Goal: Task Accomplishment & Management: Complete application form

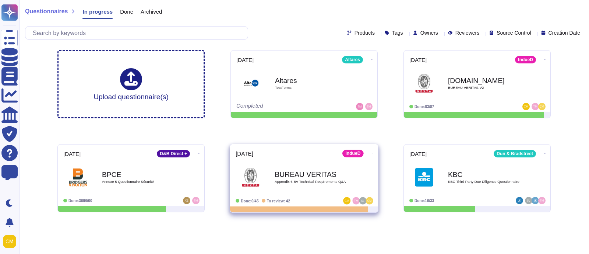
click at [315, 177] on b "BUREAU VERITAS" at bounding box center [312, 173] width 74 height 7
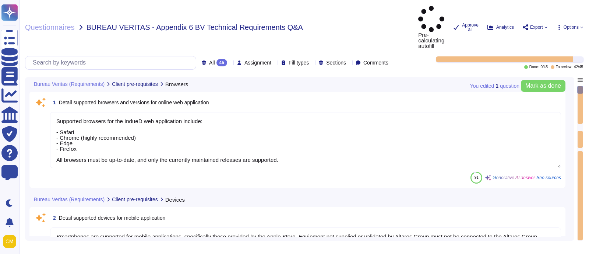
type textarea "Supported browsers for the IndueD web application include: - Safari - Chrome (h…"
type textarea "Smartphones are supported for mobile applications, specifically those provided …"
type textarea "- An operative web browser is required, with Safari, Chrome, Edge, and Firefox …"
type textarea "IndueD is a web SaaS application. It's intended to work on any standard, up to …"
click at [208, 59] on div "All 45" at bounding box center [216, 62] width 28 height 7
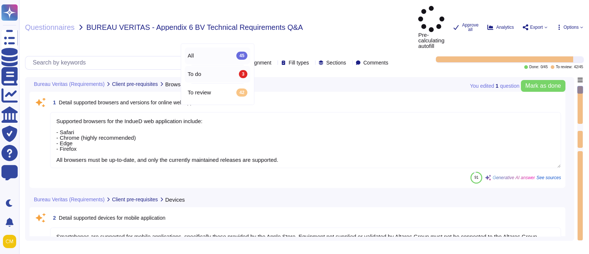
click at [201, 73] on span "To do" at bounding box center [195, 74] width 14 height 7
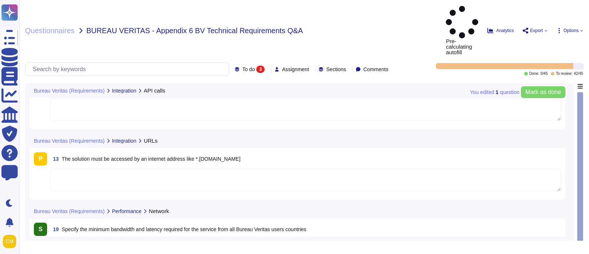
scroll to position [21, 0]
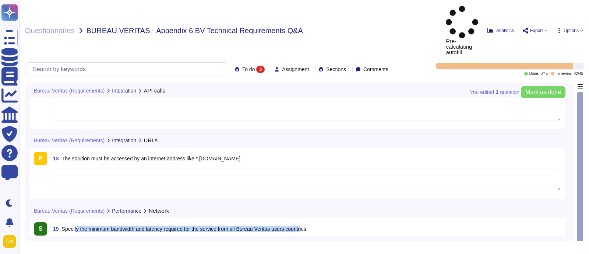
drag, startPoint x: 74, startPoint y: 198, endPoint x: 306, endPoint y: 196, distance: 232.3
click at [306, 226] on span "Specify the minimum bandwidth and latency required for the service from all Bur…" at bounding box center [184, 229] width 245 height 6
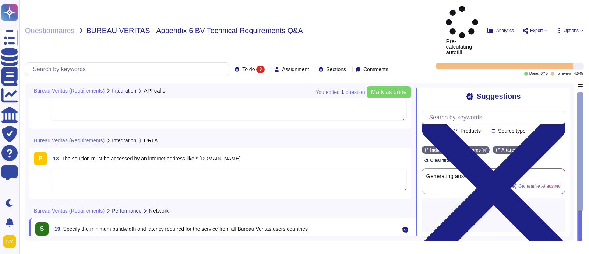
click at [308, 226] on span "Specify the minimum bandwidth and latency required for the service from all Bur…" at bounding box center [185, 229] width 245 height 6
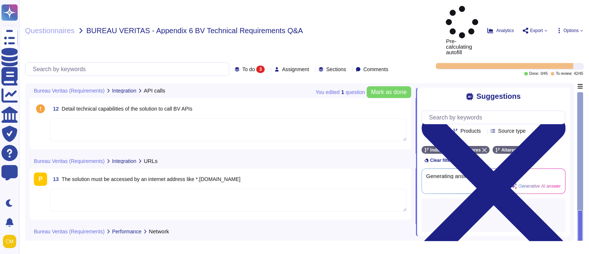
click at [131, 106] on span "Detail technical capabilities of the solution to call BV APIs" at bounding box center [127, 109] width 131 height 6
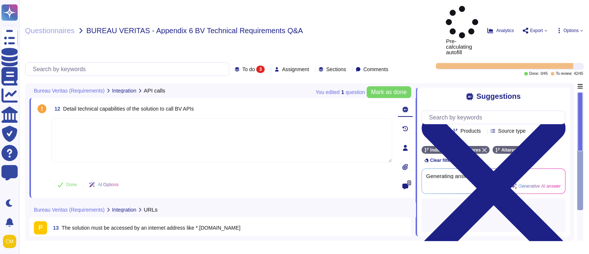
click at [203, 221] on span "13 The solution must be accessed by an internet address like *.[DOMAIN_NAME]" at bounding box center [145, 227] width 190 height 13
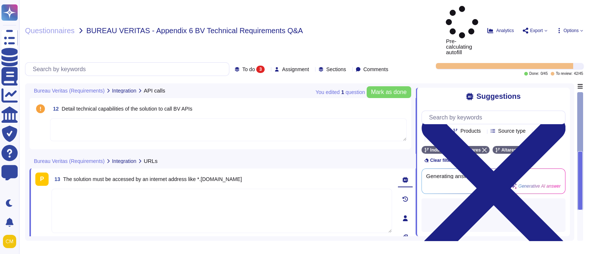
click at [239, 154] on div "Bureau Veritas (Requirements) Integration URLs" at bounding box center [170, 161] width 283 height 14
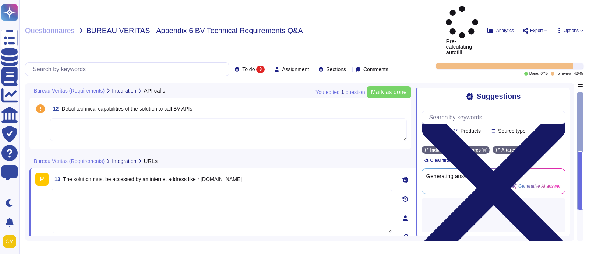
click at [564, 92] on icon at bounding box center [494, 188] width 144 height 192
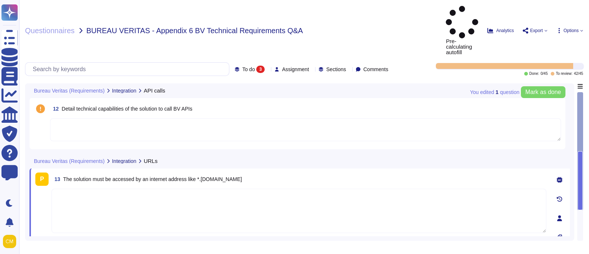
click at [242, 67] on span "To do" at bounding box center [248, 69] width 13 height 5
click at [253, 93] on div "To review 42" at bounding box center [255, 92] width 60 height 8
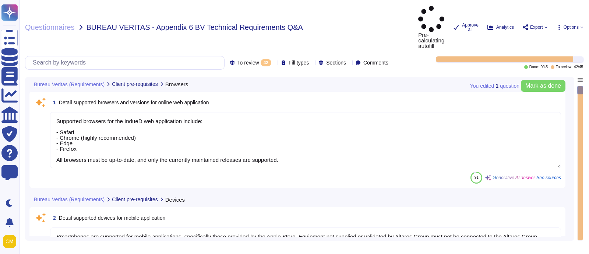
type textarea "IndueD is a web SaaS application. It's intended to work on any standard, up to …"
type textarea "Smartphones are supported for mobile applications, specifically those provided …"
type textarea "- An operative web browser is required, with Safari, Chrome, Edge, and Firefox …"
type textarea "Supported browsers for the IndueD web application include: - Safari - Chrome (h…"
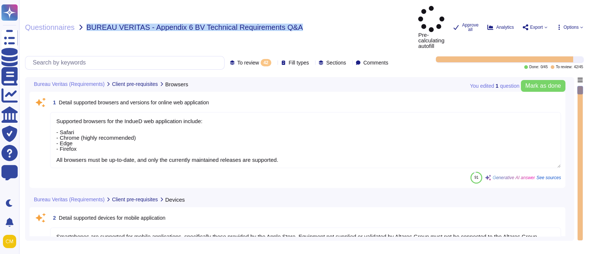
drag, startPoint x: 296, startPoint y: 17, endPoint x: 86, endPoint y: 15, distance: 209.5
click at [86, 15] on div "Questionnaires BUREAU VERITAS - Appendix 6 BV Technical Requirements Q&A" at bounding box center [218, 27] width 387 height 43
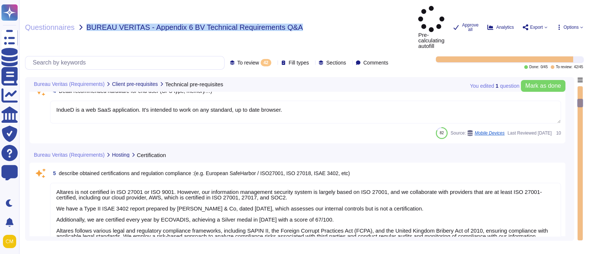
type textarea "Altares is not certified in ISO 27001 or ISO 9001. However, our information man…"
type textarea "Data and applications are hosted in [GEOGRAPHIC_DATA], specifically in the [GEO…"
type textarea "The solution is hosted by AWS, specifically utilizing AWS servers located in th…"
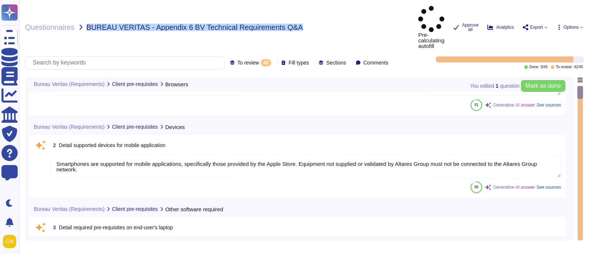
scroll to position [46, 0]
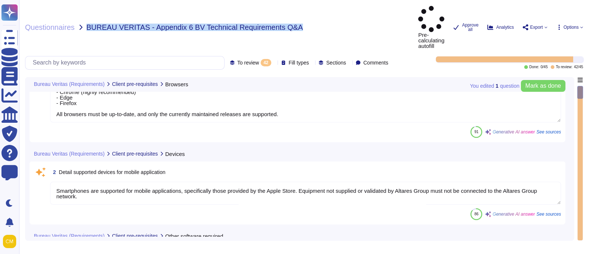
type textarea "Supported browsers for the IndueD web application include: - Safari - Chrome (h…"
type textarea "Smartphones are supported for mobile applications, specifically those provided …"
type textarea "- An operative web browser is required, with Safari, Chrome, Edge, and Firefox …"
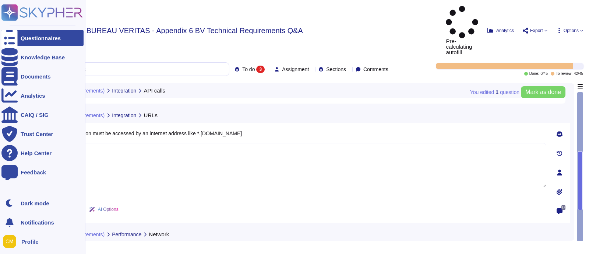
click at [8, 8] on rect at bounding box center [9, 12] width 16 height 16
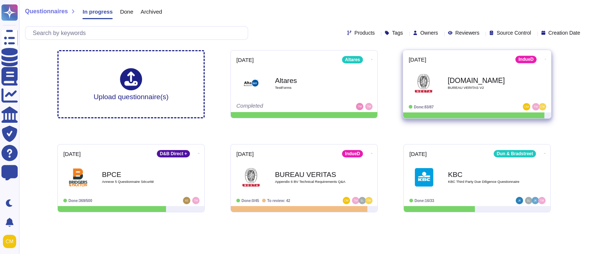
click at [490, 95] on div "[DOMAIN_NAME] BUREAU VERITAS V2" at bounding box center [485, 83] width 74 height 30
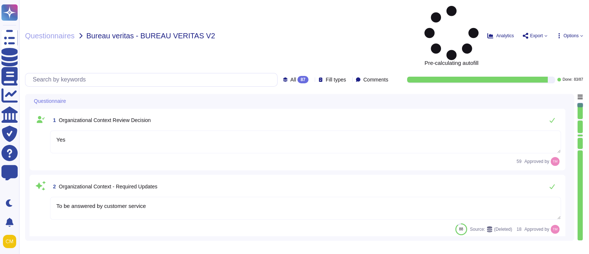
type textarea "Yes"
type textarea "To be answered by customer service"
type textarea "The organizational mission is understood and is reflected in the oversight of t…"
type textarea "Altares is not certified but our cloud provider is."
type textarea "Yes, internal and external stakeholders are understood, and their needs and exp…"
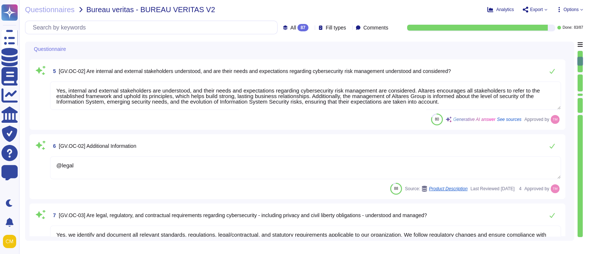
type textarea "@legal"
type textarea "Yes, we identify and document all relevant standards, regulations, legal/contra…"
type textarea "@legal"
type textarea "Altares has a Business Continuity Plan (BCP) that aims to anticipate emergency …"
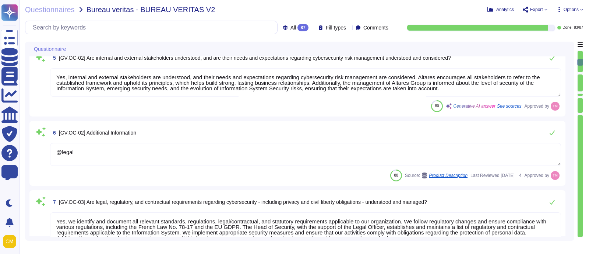
type textarea "Yes"
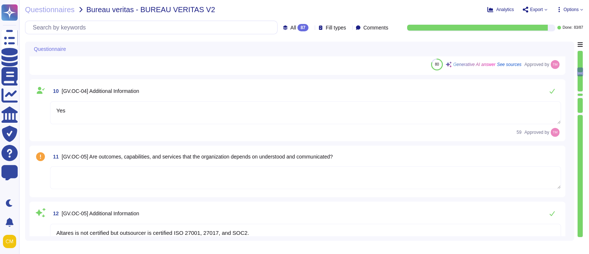
type textarea "Altares is not certified but outsourcer is certified ISO 27001, 27017, and SOC2."
type textarea "[PERSON_NAME][EMAIL_ADDRESS][PERSON_NAME][DOMAIN_NAME]"
type textarea "Severity 3 – means : An Incident with no significant impact on the use of the S…"
type textarea "- The Information System Security Policy is likely to evolve over time and is r…"
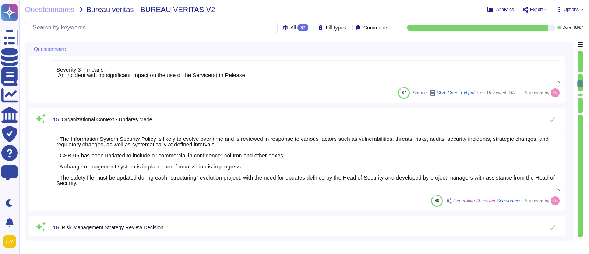
type textarea "The Head of Security is responsible for making decisions regarding the risk man…"
type textarea "The risk management strategy at Altares involves a structured approach to ident…"
type textarea "Yes, risk management objectives are established and agreed to by organizational…"
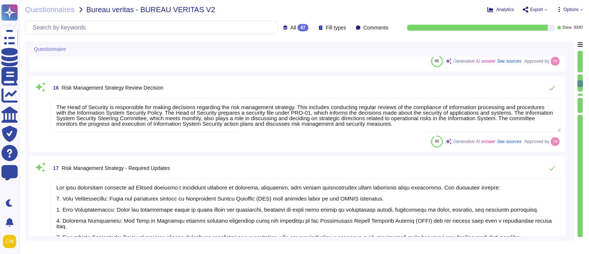
type textarea "We undertake,"
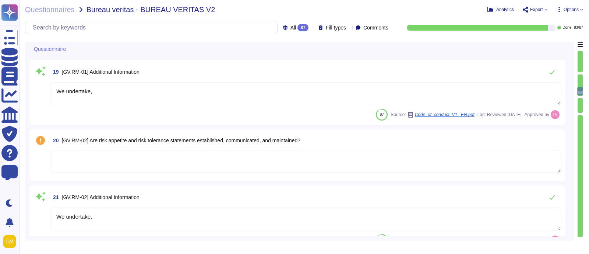
type textarea "We undertake,"
type textarea "Yes, strategic direction regarding appropriate risk response options is establi…"
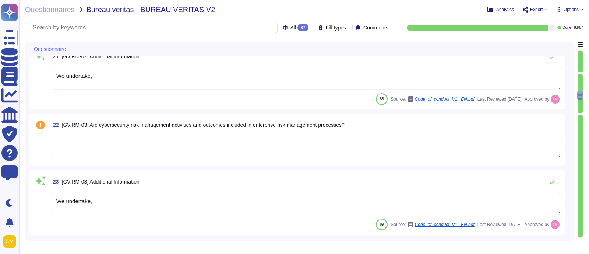
type textarea "We undertake,"
type textarea "Yes, lines of communication across the organization for cybersecurity risks, in…"
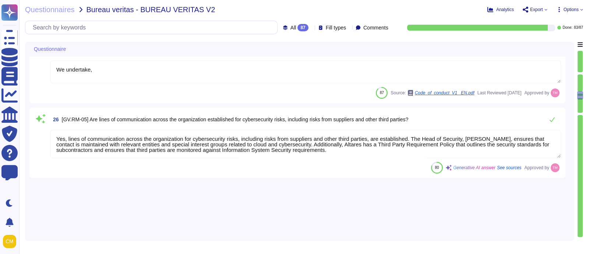
scroll to position [1749, 0]
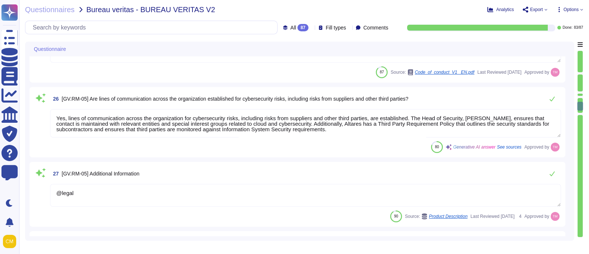
type textarea "@legal"
type textarea "Yes, [PERSON_NAME] follows a structured approach to manage cybersecurity risks,…"
type textarea "We undertake,"
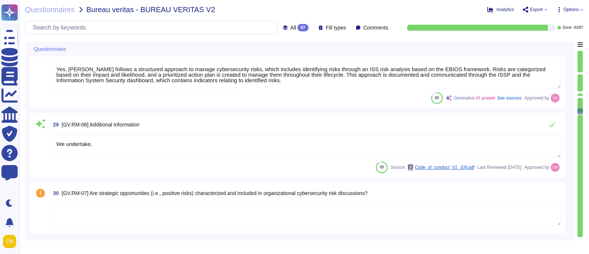
type textarea "@legal"
type textarea "Altares follows a structured approach to manage cybersecurity risks, which incl…"
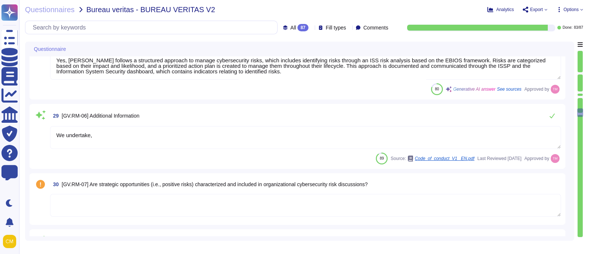
type textarea "Altares's risk management strategy involves a structured approach to managing c…"
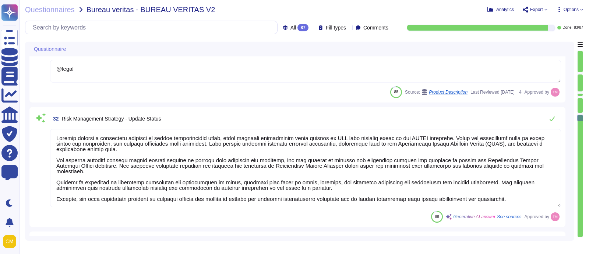
type textarea "- The Head of Security is responsible for defining the information system secur…"
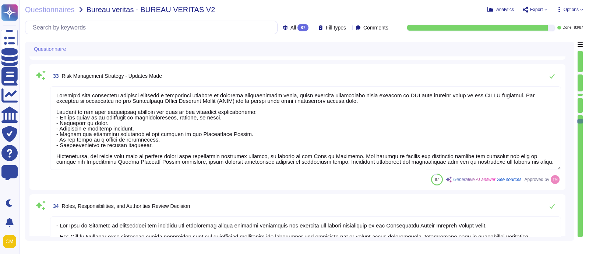
type textarea "- The Head of Security is responsible for ensuring the proper application of th…"
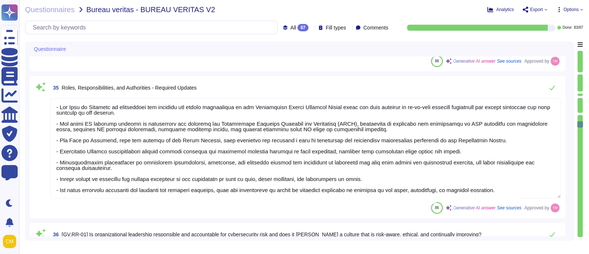
type textarea "Yes, organizational leadership, represented by the Head of Security and the man…"
type textarea "We undertake,"
type textarea "Yes, roles and responsibilities for planning, implementing, operating, assessin…"
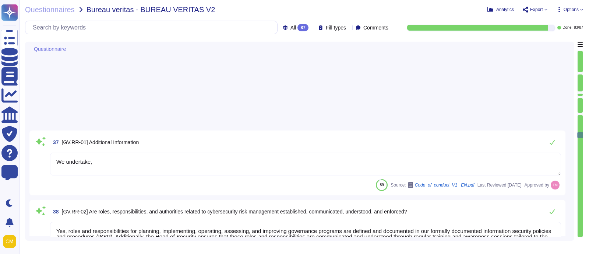
type textarea "We undertake,"
type textarea "Yes, adequate resources are allocated in line with the cybersecurity risk strat…"
type textarea "We undertake,"
type textarea "Yes, cybersecurity is included in human resources practices at Altares. Employe…"
type textarea "We undertake,"
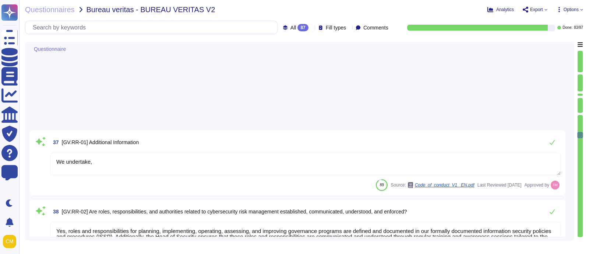
type textarea "Roles and responsibilities for planning, implementing, operating, assessing, an…"
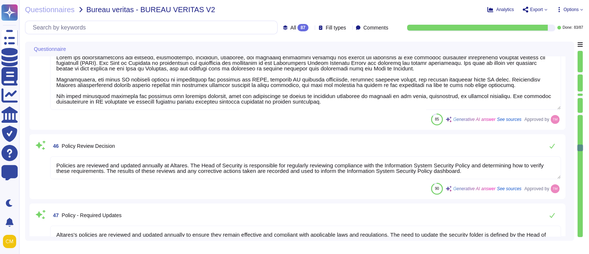
type textarea "Roles and responsibilities for planning, implementing, operating, assessing, an…"
type textarea "Policies are reviewed and updated annually at Altares. The Head of Security is …"
type textarea "Altares's policies are reviewed and updated annually to ensure they remain effe…"
type textarea "Yes, [PERSON_NAME] has a formally documented information security policy (ISSP)…"
type textarea "[PERSON_NAME][EMAIL_ADDRESS][PERSON_NAME][DOMAIN_NAME]"
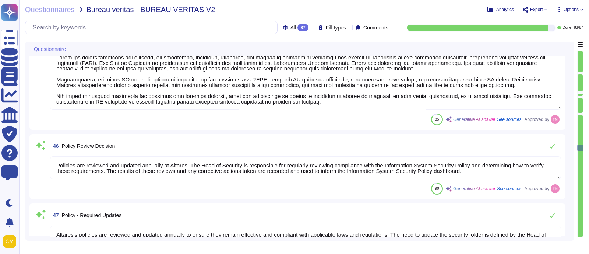
type textarea "Yes, Altares has a formally documented Information Security Policy and Procedur…"
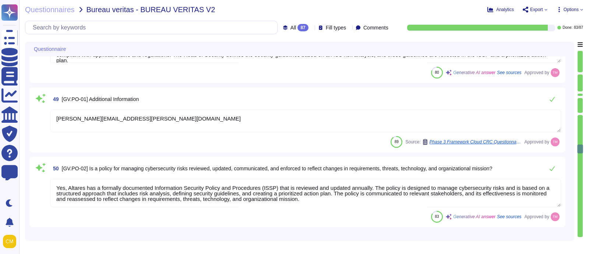
scroll to position [3774, 0]
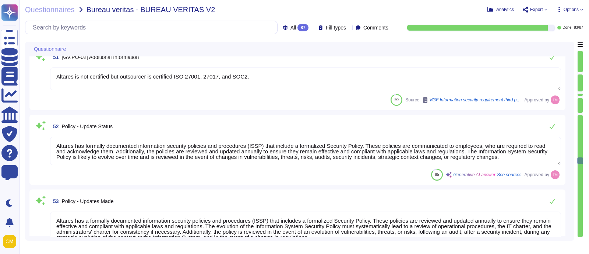
type textarea "Altares is not certified but outsourcer is certified ISO 27001, 27017, and SOC2."
type textarea "Altares has formally documented information security policies and procedures (I…"
type textarea "Altares has a formally documented information security policies and procedures …"
type textarea "Yes"
type textarea "Microsoft Intune can list all software on workstations, an alert is generated t…"
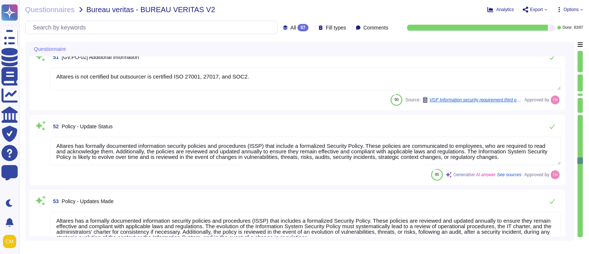
type textarea "Yes, the results of reviews and corrective actions taken are recorded and used …"
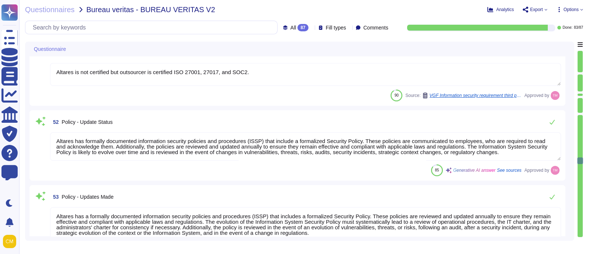
type textarea "Yes"
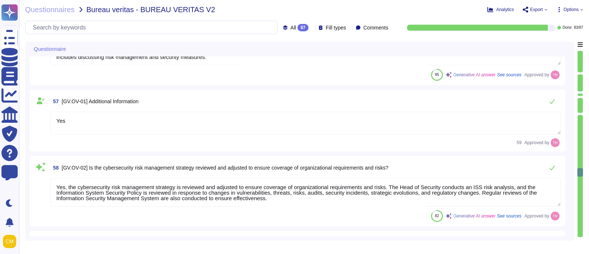
type textarea "Yes, the cybersecurity risk management strategy is reviewed and adjusted to ens…"
type textarea "We undertake,"
type textarea "Yes, the effectiveness of various measures is checked, and actions are taken ac…"
type textarea "Yes"
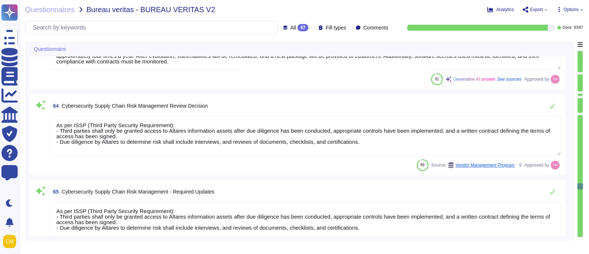
type textarea "@product"
type textarea "The pace and timing of software upgrades for customers is automated, with a man…"
type textarea "As per ISSP (Third Party Security Requirement): - Third parties shall only be g…"
type textarea "As such, Altares is committed to both share these principles across its value c…"
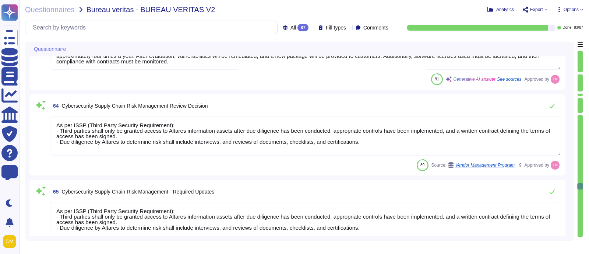
type textarea "Yes"
type textarea "Yes, roles and responsibilities for planning, implementing, operating, assessin…"
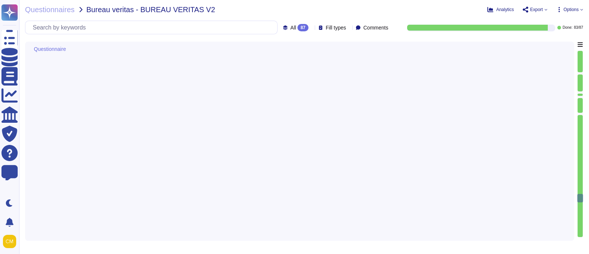
type textarea "Yes"
type textarea "Yes, cybersecurity supply chain risk management is integrated into our overall …"
type textarea "Yes"
type textarea "Yes, suppliers are known and prioritized by criticality. The indueD platform pr…"
type textarea "Yes"
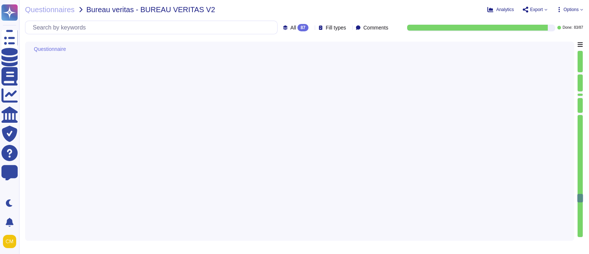
type textarea "Yes, requirements to address cybersecurity risks in supply chains are establish…"
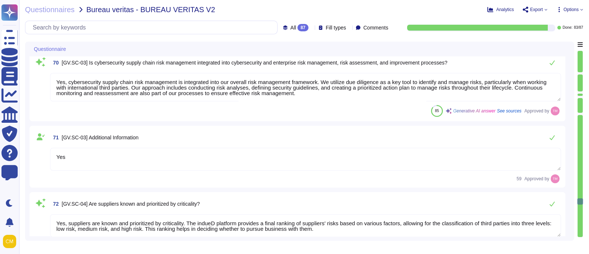
type textarea "Altares is not certified but outsourcer is certified ISO 27001, 27017, and SOC2."
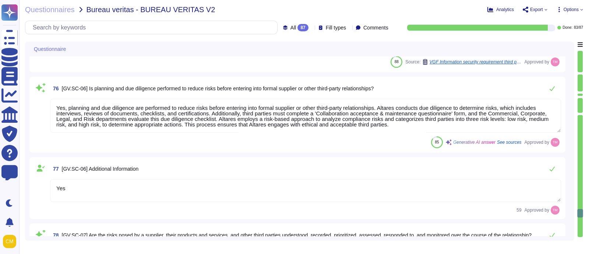
type textarea "Yes, planning and due diligence are performed to reduce risks before entering i…"
type textarea "Yes"
type textarea "Yes, the risks posed by suppliers, their products and services, and other third…"
type textarea "Altares is not certified but outsourcer is certified ISO 27001, 27017, and SOC2."
type textarea "Yes, relevant suppliers and other third parties are included in incident planni…"
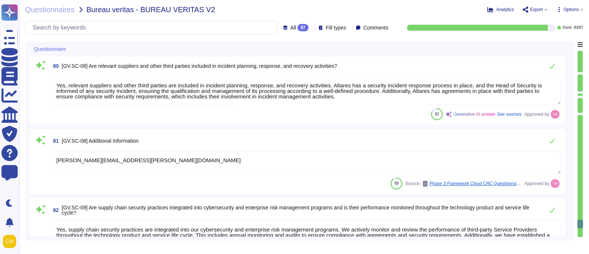
type textarea "[PERSON_NAME][EMAIL_ADDRESS][PERSON_NAME][DOMAIN_NAME]"
type textarea "Yes, supply chain security practices are integrated into our cybersecurity and …"
type textarea "Yes"
type textarea "Yes, our subcontractors are bound by Altares security standards"
type textarea "Yes"
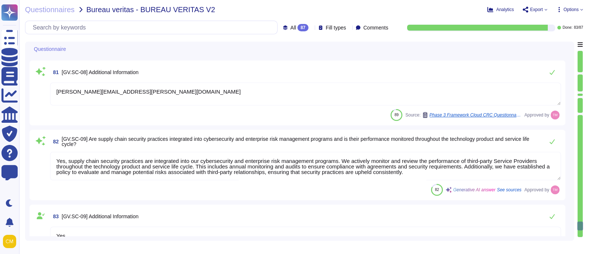
type textarea "The Head of Security defines the information system security guidelines by carr…"
type textarea "- Vulnerabilities will be remediated after evaluation, and new packages will be…"
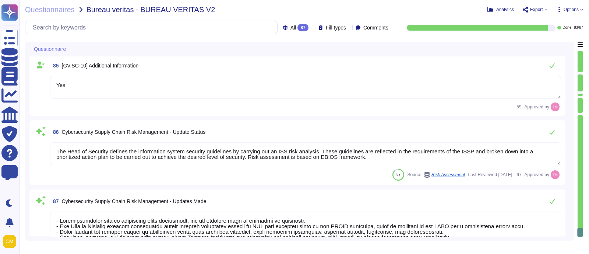
type textarea "Yes, supply chain security practices are integrated into our cybersecurity and …"
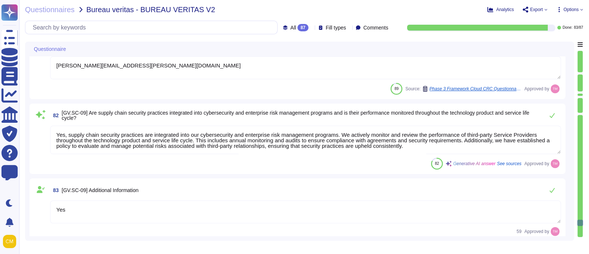
type textarea "Yes, the risks posed by suppliers, their products and services, and other third…"
type textarea "Altares is not certified but outsourcer is certified ISO 27001, 27017, and SOC2."
type textarea "Yes, relevant suppliers and other third parties are included in incident planni…"
type textarea "[PERSON_NAME][EMAIL_ADDRESS][PERSON_NAME][DOMAIN_NAME]"
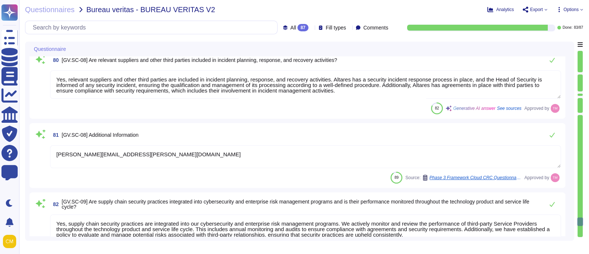
type textarea "Yes, planning and due diligence are performed to reduce risks before entering i…"
type textarea "Yes"
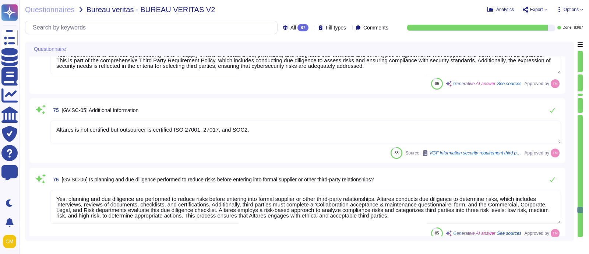
type textarea "Yes, suppliers are known and prioritized by criticality. The indueD platform pr…"
type textarea "Yes"
type textarea "Yes, requirements to address cybersecurity risks in supply chains are establish…"
type textarea "Altares is not certified but outsourcer is certified ISO 27001, 27017, and SOC2."
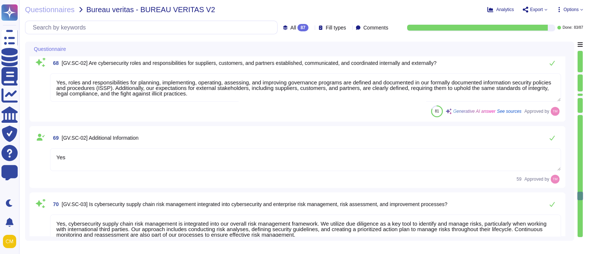
type textarea "As per ISSP (Third Party Security Requirement): - Third parties shall only be g…"
type textarea "As such, Altares is committed to both share these principles across its value c…"
type textarea "Yes"
type textarea "Yes, roles and responsibilities for planning, implementing, operating, assessin…"
type textarea "Yes"
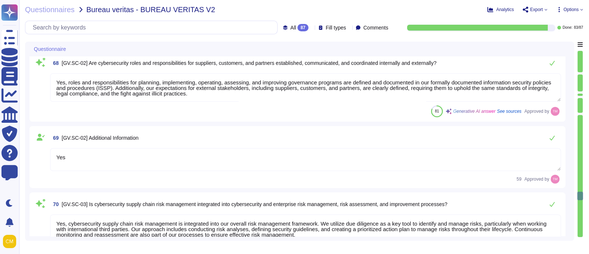
type textarea "Yes, cybersecurity supply chain risk management is integrated into our overall …"
type textarea "Yes"
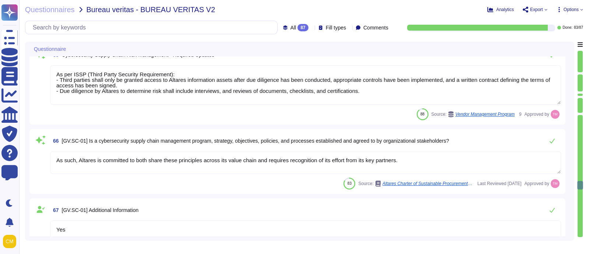
type textarea "Yes, the effectiveness of various measures is checked, and actions are taken ac…"
type textarea "Yes"
type textarea "@product"
type textarea "The pace and timing of software upgrades for customers is automated, with a man…"
type textarea "As per ISSP (Third Party Security Requirement): - Third parties shall only be g…"
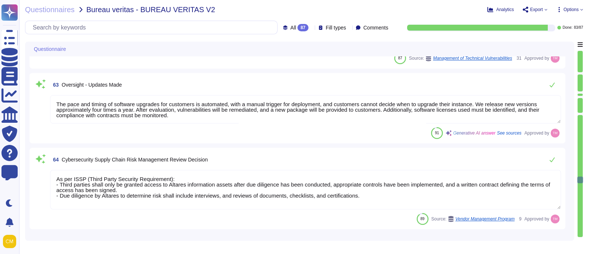
type textarea "Yes"
type textarea "Yes, the cybersecurity risk management strategy is reviewed and adjusted to ens…"
type textarea "We undertake,"
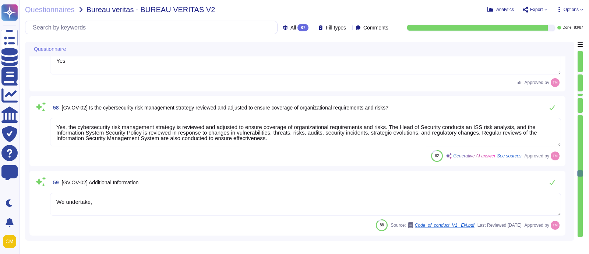
type textarea "Microsoft Intune can list all software on workstations, an alert is generated t…"
type textarea "Yes, the results of reviews and corrective actions taken are recorded and used …"
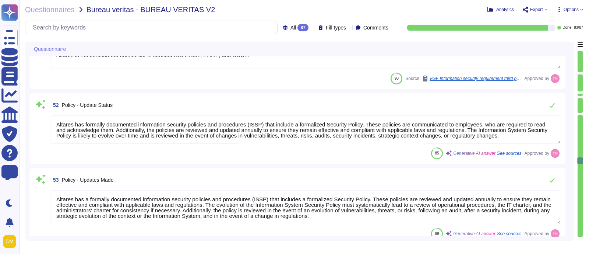
type textarea "[PERSON_NAME][EMAIL_ADDRESS][PERSON_NAME][DOMAIN_NAME]"
type textarea "Yes, Altares has a formally documented Information Security Policy and Procedur…"
type textarea "Altares is not certified but outsourcer is certified ISO 27001, 27017, and SOC2."
type textarea "Altares has formally documented information security policies and procedures (I…"
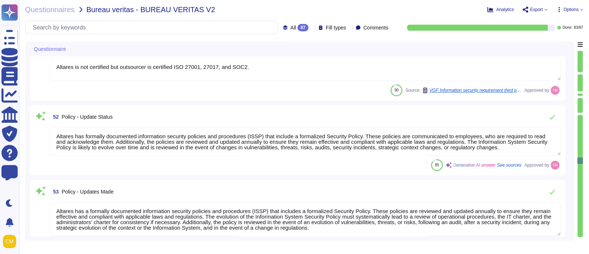
type textarea "Altares has a formally documented information security policies and procedures …"
type textarea "Yes"
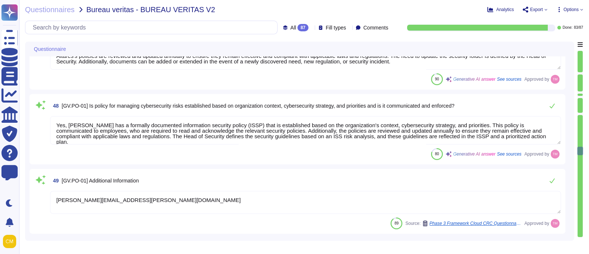
type textarea "Roles and responsibilities for planning, implementing, operating, assessing, an…"
type textarea "Policies are reviewed and updated annually at Altares. The Head of Security is …"
type textarea "Altares's policies are reviewed and updated annually to ensure they remain effe…"
type textarea "Yes, [PERSON_NAME] has a formally documented information security policy (ISSP)…"
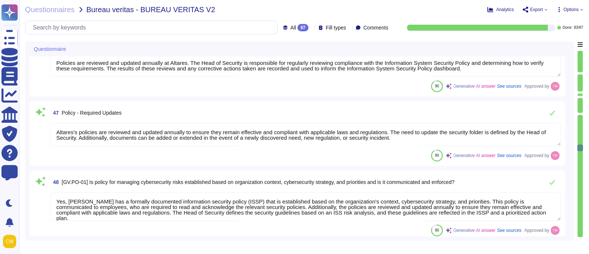
type textarea "Yes, cybersecurity is included in human resources practices at Altares. Employe…"
type textarea "We undertake,"
type textarea "Roles and responsibilities for planning, implementing, operating, assessing, an…"
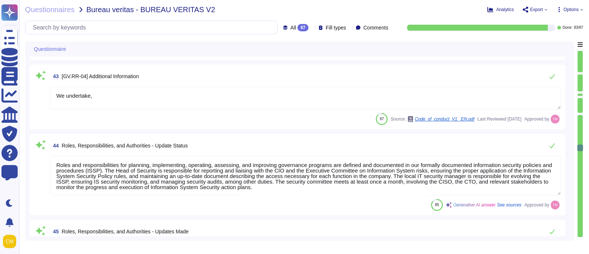
scroll to position [3089, 0]
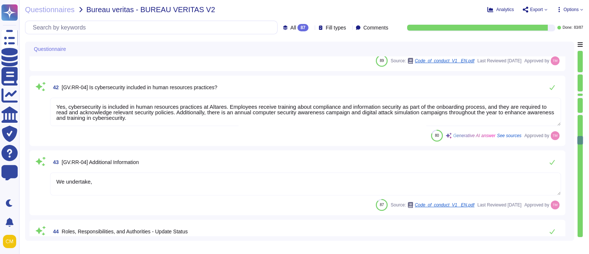
type textarea "We undertake,"
type textarea "Yes, adequate resources are allocated in line with the cybersecurity risk strat…"
type textarea "We undertake,"
click at [289, 22] on div "All 87 Fill types Comments" at bounding box center [208, 28] width 366 height 14
click at [297, 24] on div "87" at bounding box center [302, 27] width 11 height 7
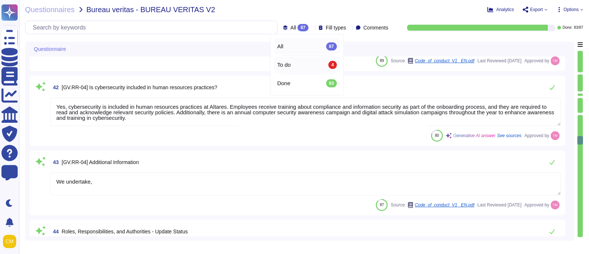
click at [295, 64] on div "To do 4" at bounding box center [307, 65] width 60 height 8
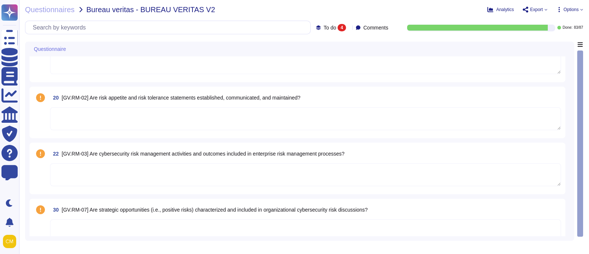
scroll to position [38, 0]
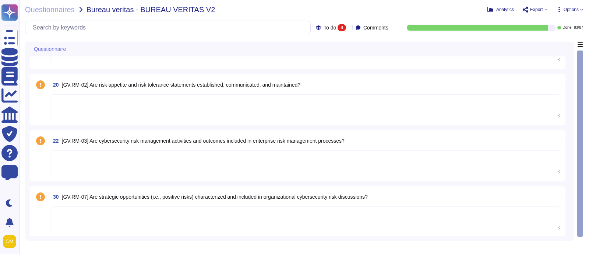
drag, startPoint x: 582, startPoint y: 96, endPoint x: 583, endPoint y: 116, distance: 19.9
click at [583, 116] on div at bounding box center [580, 143] width 6 height 186
drag, startPoint x: 583, startPoint y: 109, endPoint x: 587, endPoint y: 56, distance: 53.6
click at [587, 58] on div "Questionnaires Bureau veritas - BUREAU VERITAS V2 Analytics Export Options To d…" at bounding box center [304, 127] width 570 height 254
